Goal: Information Seeking & Learning: Find specific fact

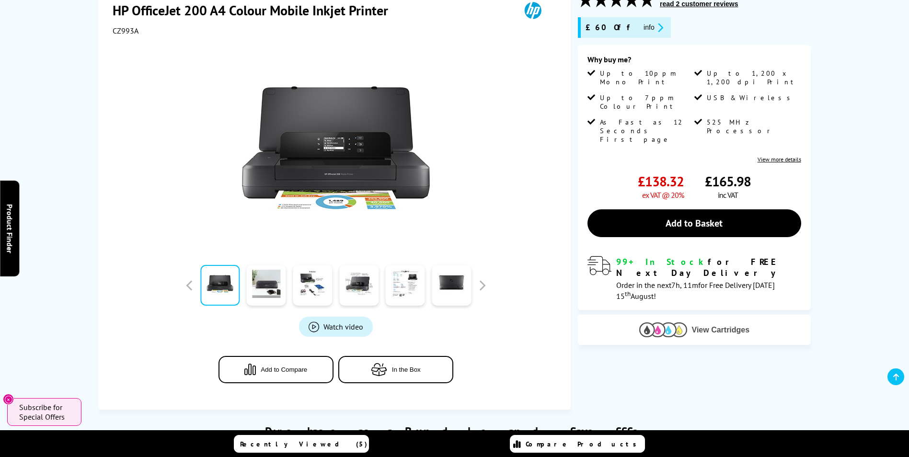
click at [715, 326] on span "View Cartridges" at bounding box center [721, 330] width 58 height 9
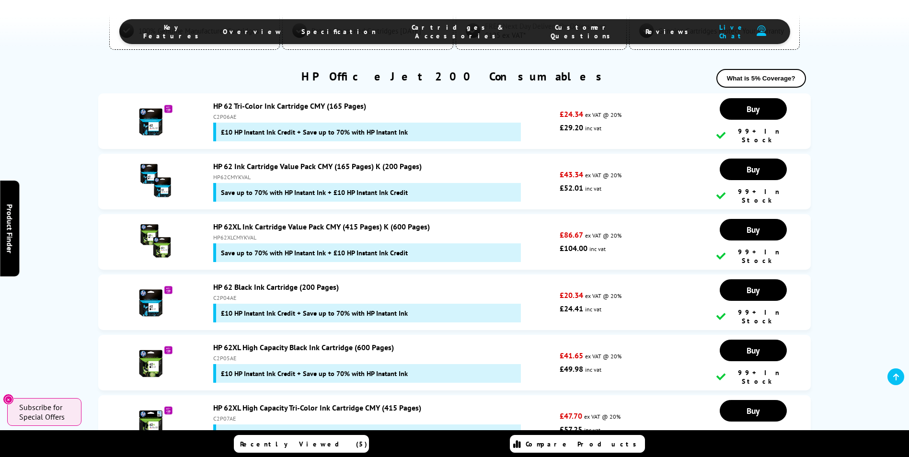
scroll to position [2096, 0]
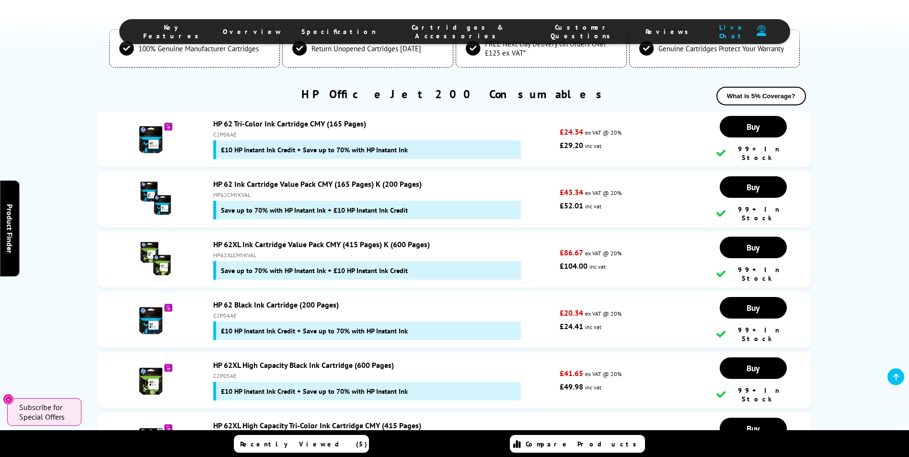
click at [220, 131] on div "C2P06AE" at bounding box center [384, 134] width 342 height 7
copy div "C2P06AE"
click at [224, 191] on div "HP62CMYKVAL" at bounding box center [384, 194] width 342 height 7
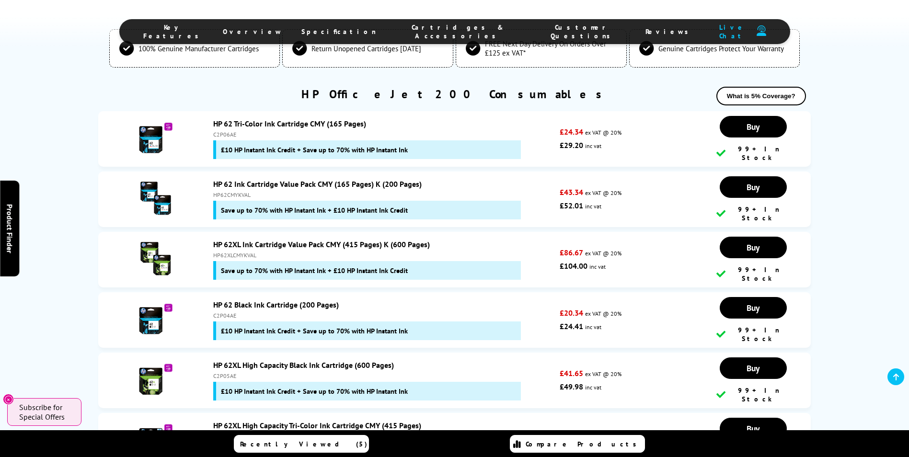
copy div "HP62CMYKVAL"
click at [231, 252] on div "HP62XLCMYKVAL" at bounding box center [384, 255] width 342 height 7
copy div "HP62XLCMYKVAL"
click at [230, 312] on div "C2P04AE" at bounding box center [384, 315] width 342 height 7
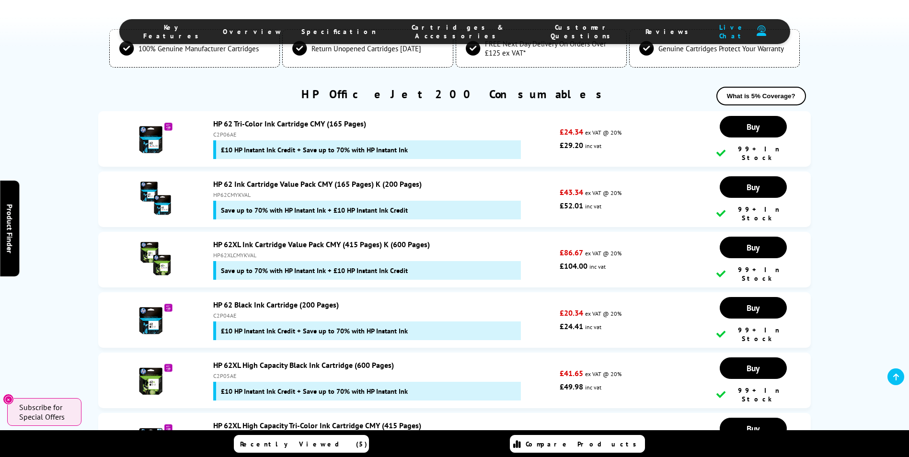
click at [230, 312] on div "C2P04AE" at bounding box center [384, 315] width 342 height 7
copy div "C2P04AE"
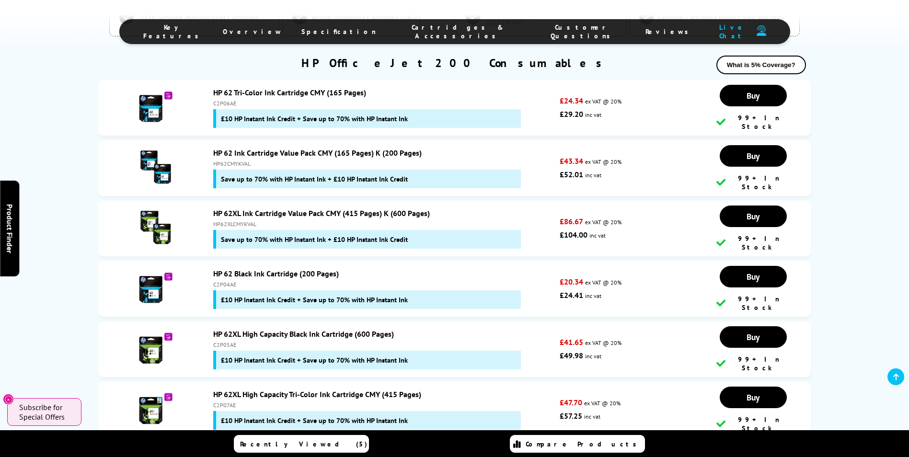
scroll to position [2144, 0]
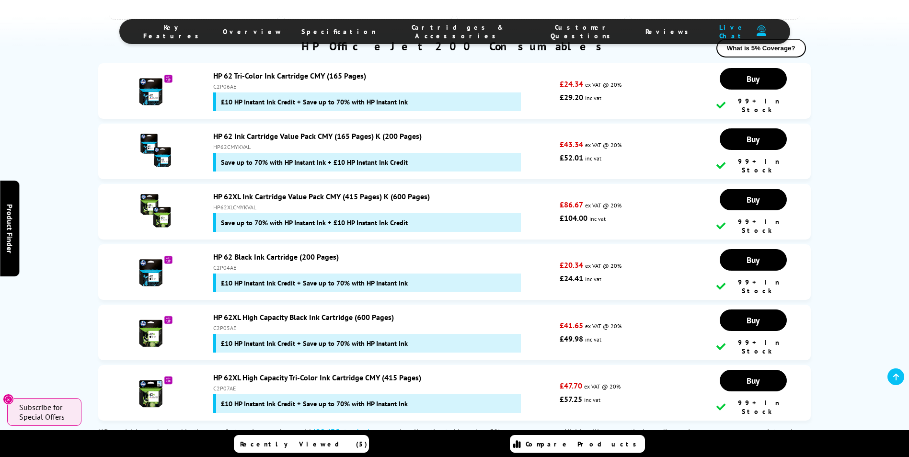
click at [225, 325] on div "C2P05AE" at bounding box center [384, 328] width 342 height 7
copy div "C2P05AE"
click at [229, 373] on div "HP 62XL High Capacity Tri-Color Ink Cartridge CMY (415 Pages) C2P07AE £10 HP In…" at bounding box center [384, 393] width 351 height 40
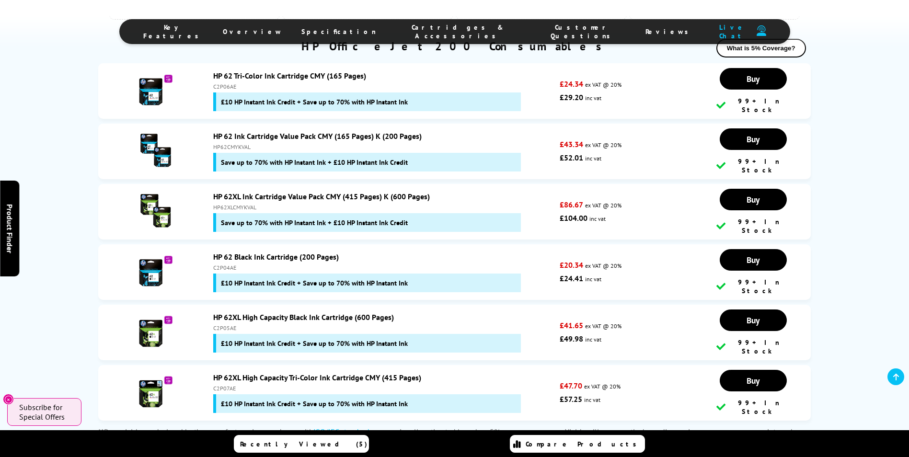
click at [228, 385] on div "C2P07AE" at bounding box center [384, 388] width 342 height 7
drag, startPoint x: 228, startPoint y: 352, endPoint x: 226, endPoint y: 346, distance: 7.1
click at [228, 385] on div "C2P07AE" at bounding box center [384, 388] width 342 height 7
copy div "C2P07AE"
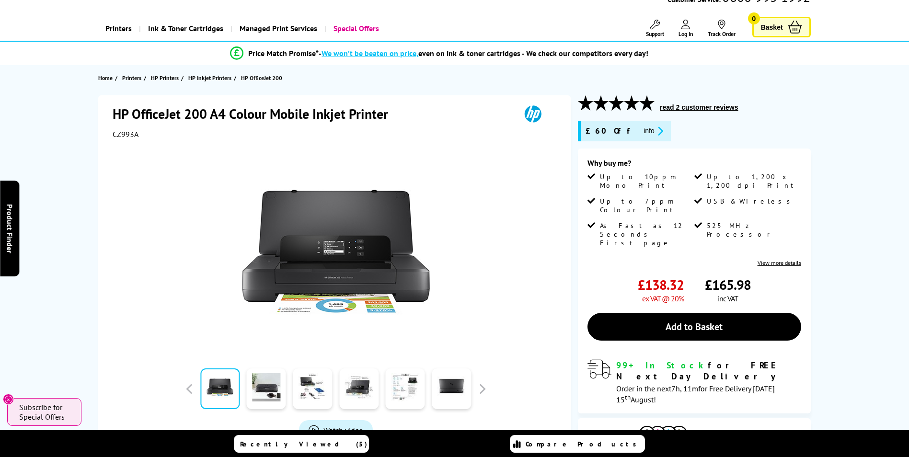
scroll to position [0, 0]
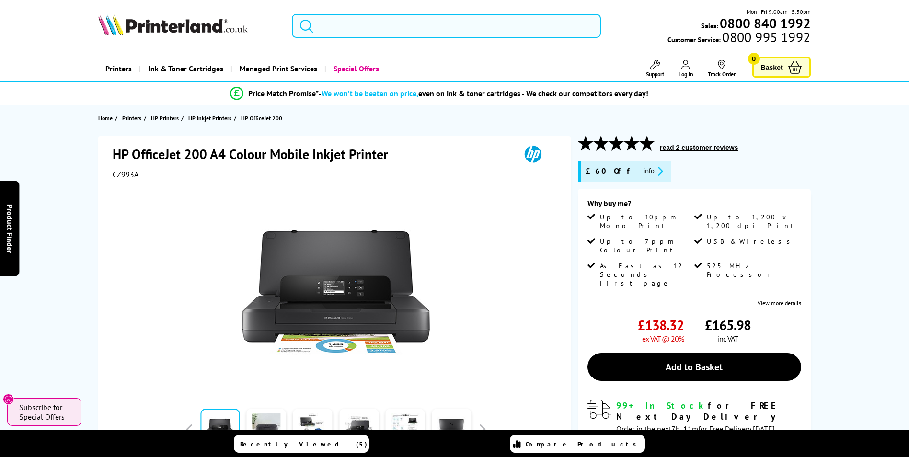
click at [371, 29] on input "search" at bounding box center [446, 26] width 309 height 24
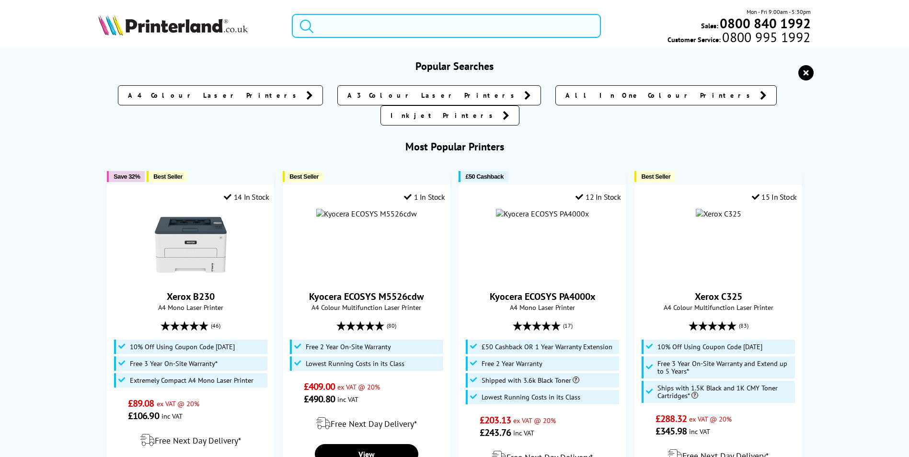
paste input "CX73de"
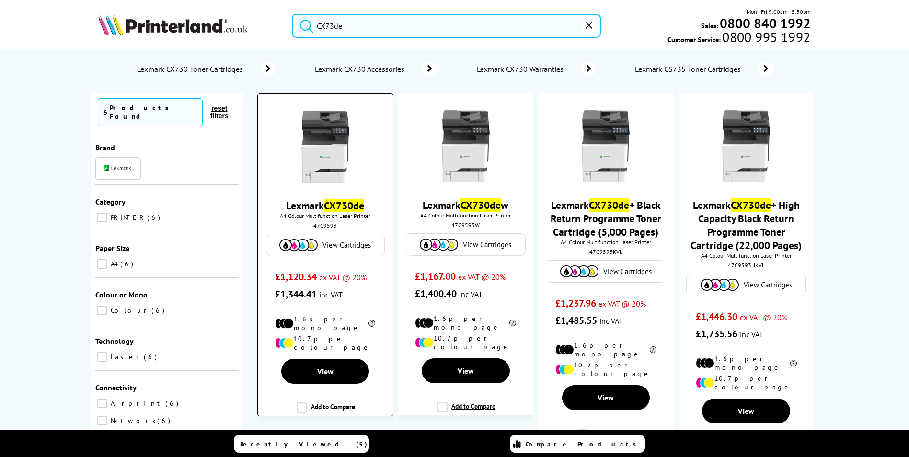
click at [328, 228] on div "47C9593" at bounding box center [325, 225] width 120 height 7
copy div "47C9593"
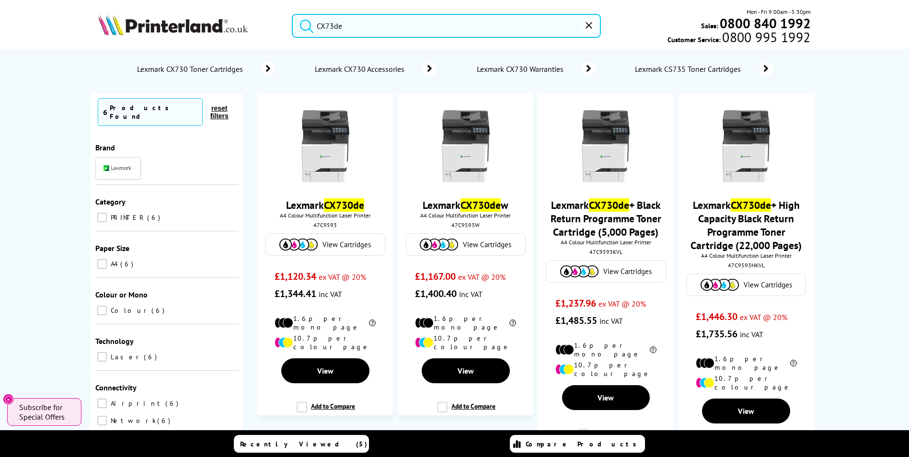
drag, startPoint x: 357, startPoint y: 29, endPoint x: 313, endPoint y: 22, distance: 44.8
click at [313, 22] on form "CX73de" at bounding box center [446, 26] width 309 height 24
paste input "S"
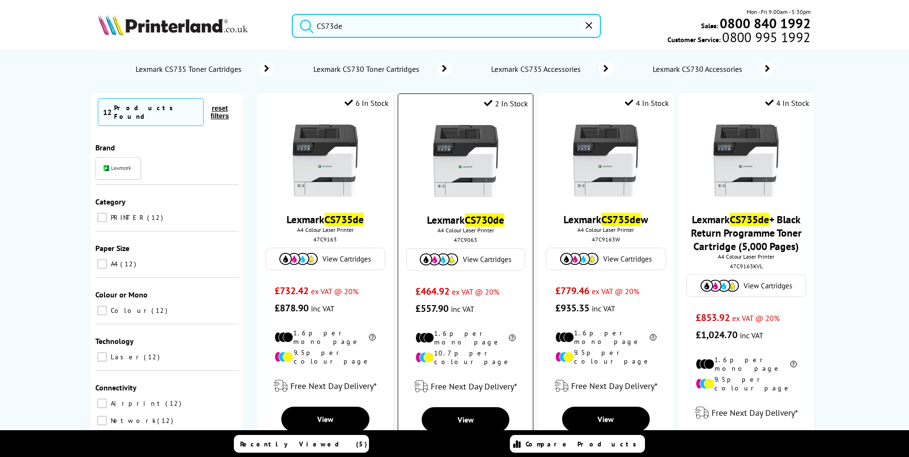
type input "CS73de"
click at [472, 240] on div "47C9063" at bounding box center [466, 239] width 120 height 7
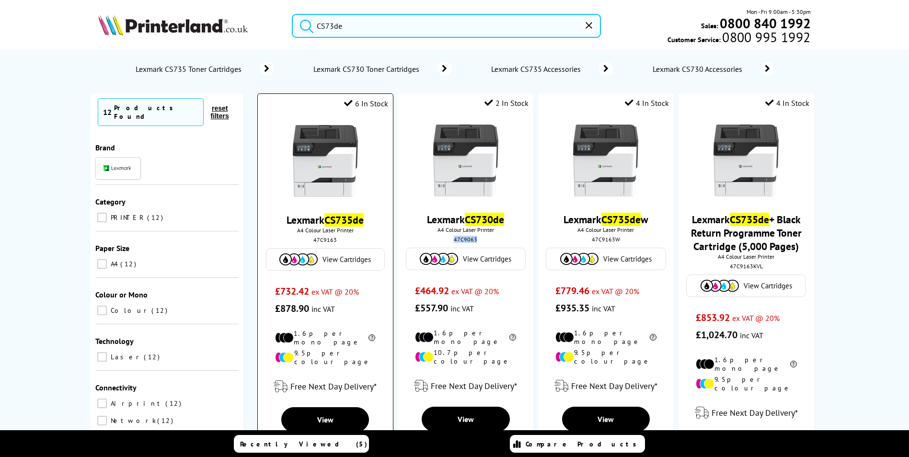
copy div "47C9063"
